Goal: Task Accomplishment & Management: Manage account settings

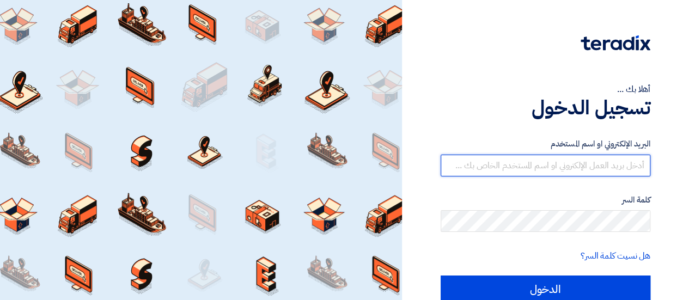
drag, startPoint x: 0, startPoint y: 0, endPoint x: 511, endPoint y: 176, distance: 540.5
click at [496, 164] on input "text" at bounding box center [545, 166] width 210 height 22
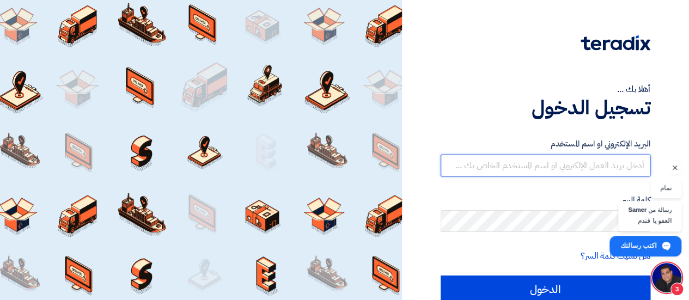
scroll to position [407, 0]
type input "[EMAIL_ADDRESS][DOMAIN_NAME]"
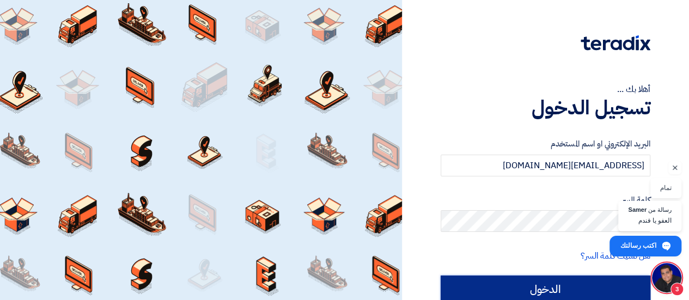
click at [566, 292] on input "الدخول" at bounding box center [545, 288] width 210 height 27
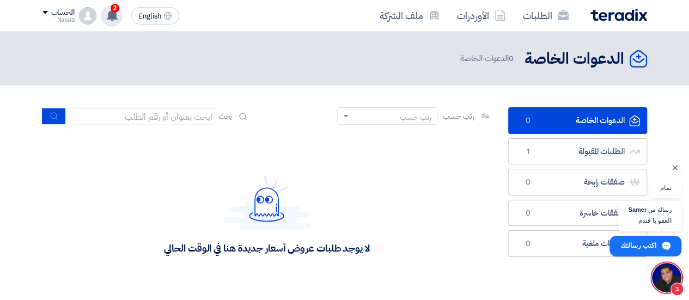
click at [110, 12] on use at bounding box center [112, 15] width 11 height 12
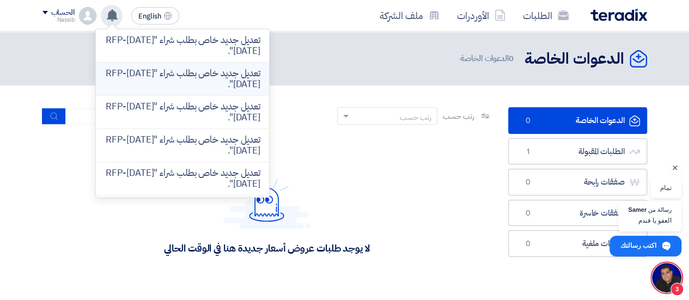
click at [214, 81] on p "تعديل جديد خاص بطلب شراء "RFP-[DATE][DATE]"." at bounding box center [183, 79] width 156 height 22
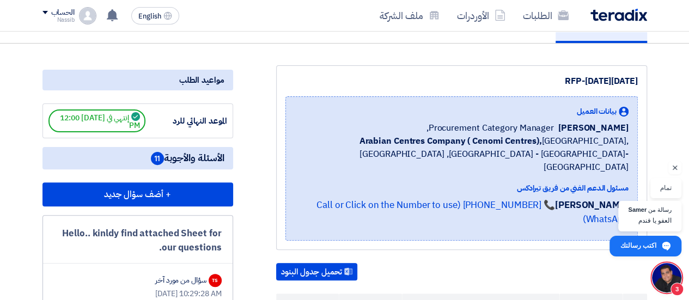
scroll to position [103, 0]
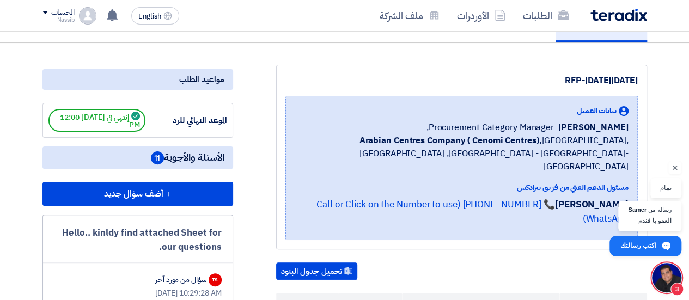
click at [187, 152] on span "الأسئلة والأجوبة 11" at bounding box center [187, 158] width 73 height 14
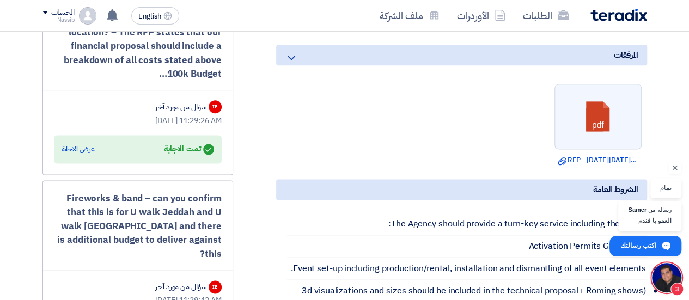
scroll to position [659, 0]
click at [601, 166] on link "Download file RFP__[DATE][DATE]__.pdf" at bounding box center [597, 160] width 81 height 11
click at [534, 117] on ul "pdf Download file RFP__[DATE][DATE]__.pdf" at bounding box center [461, 125] width 371 height 93
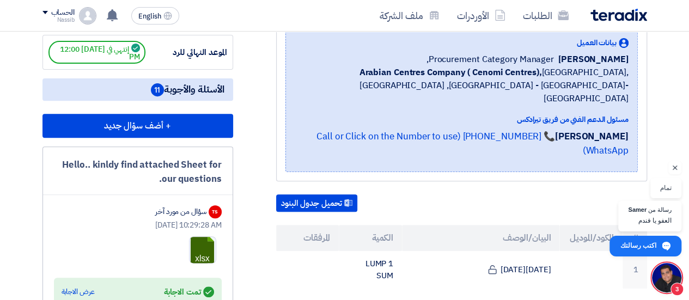
scroll to position [0, 0]
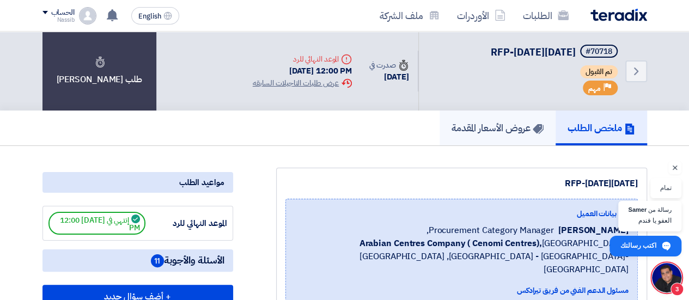
click at [474, 126] on h5 "عروض الأسعار المقدمة" at bounding box center [497, 127] width 92 height 13
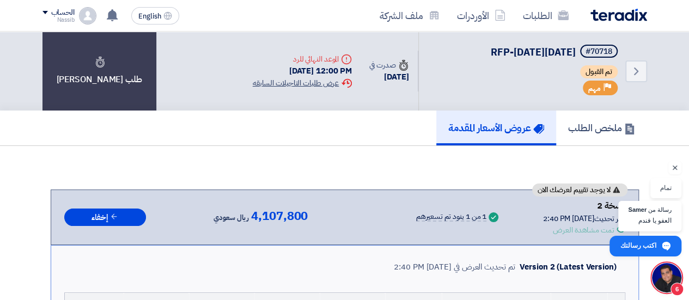
click at [292, 83] on div "Extension History عرض طلبات التاجيلات السابقه" at bounding box center [302, 82] width 99 height 11
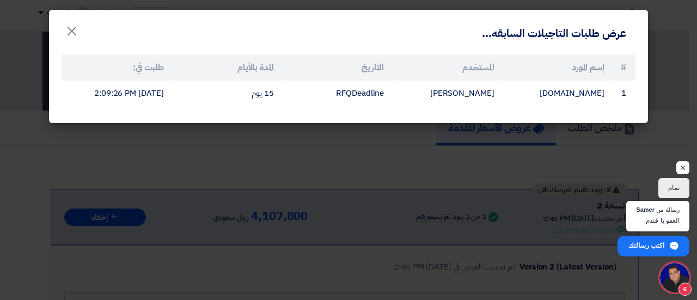
click at [309, 177] on modal-container "عرض طلبات التاجيلات السابقه... × # إسم المورد المستخدم التاريخ المدة بالأيام طل…" at bounding box center [348, 150] width 697 height 300
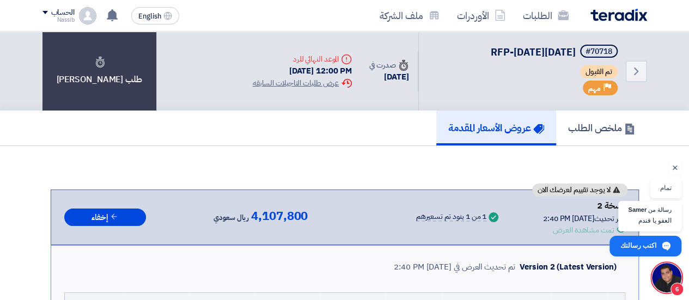
click at [532, 15] on link "الطلبات" at bounding box center [545, 16] width 63 height 26
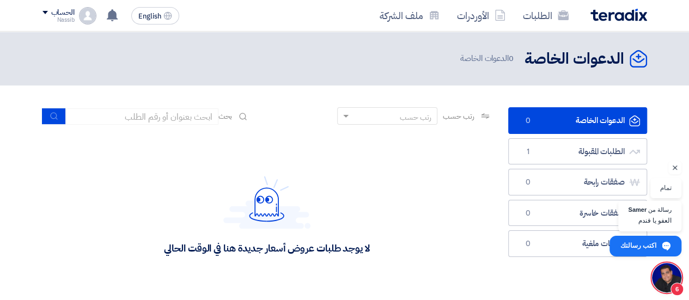
click at [618, 16] on img at bounding box center [618, 15] width 57 height 13
click at [605, 20] on img at bounding box center [618, 15] width 57 height 13
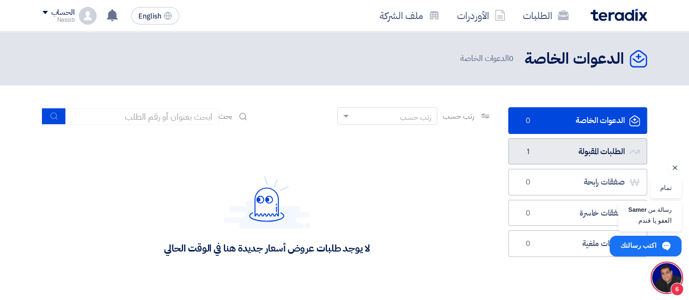
click at [574, 155] on link "الطلبات المقبولة الطلبات المقبولة 1" at bounding box center [577, 151] width 139 height 27
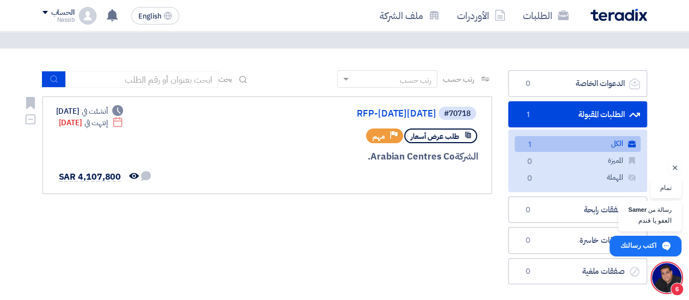
scroll to position [38, 0]
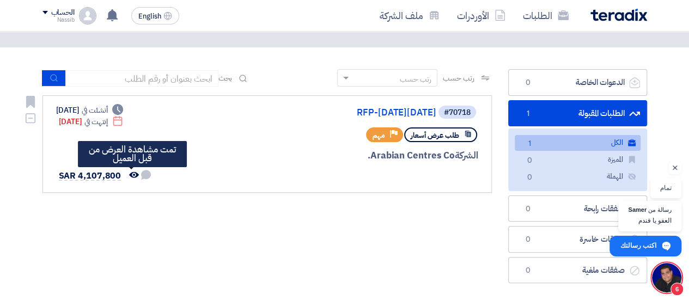
click at [131, 175] on icon "تمت مشاهدة العرض من قبل العميل" at bounding box center [134, 175] width 10 height 10
click at [129, 174] on use at bounding box center [134, 174] width 10 height 6
